Goal: Navigation & Orientation: Find specific page/section

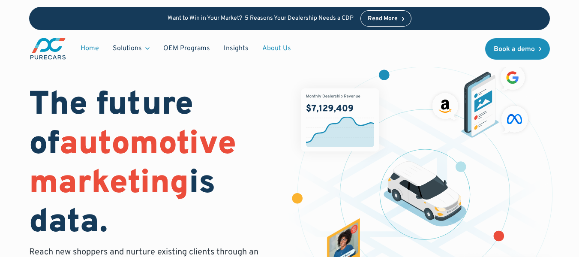
click at [263, 45] on link "About Us" at bounding box center [277, 48] width 42 height 16
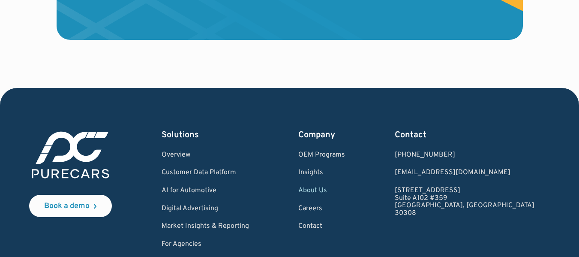
scroll to position [2431, 0]
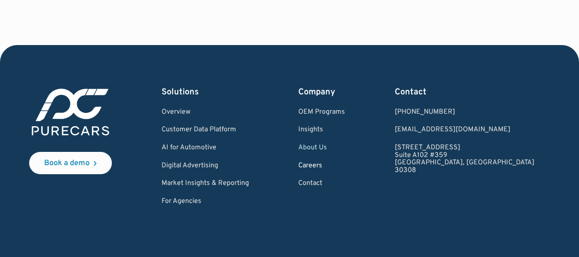
click at [345, 163] on link "Careers" at bounding box center [321, 166] width 47 height 8
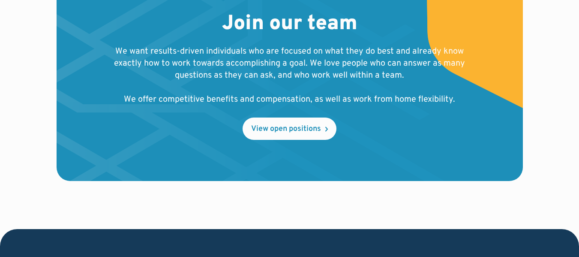
scroll to position [1029, 0]
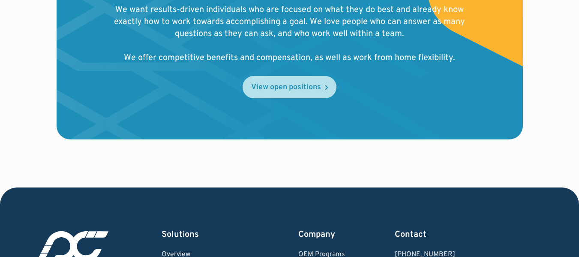
click at [281, 88] on div "View open positions" at bounding box center [286, 88] width 70 height 8
